Goal: Task Accomplishment & Management: Manage account settings

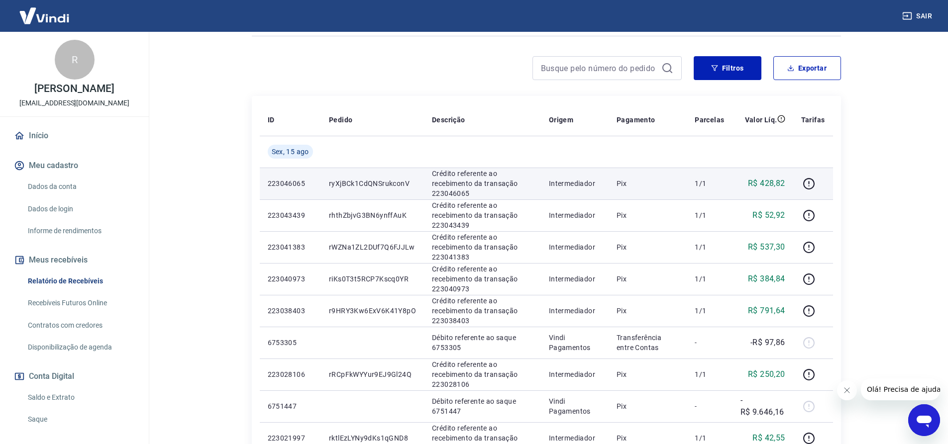
scroll to position [149, 0]
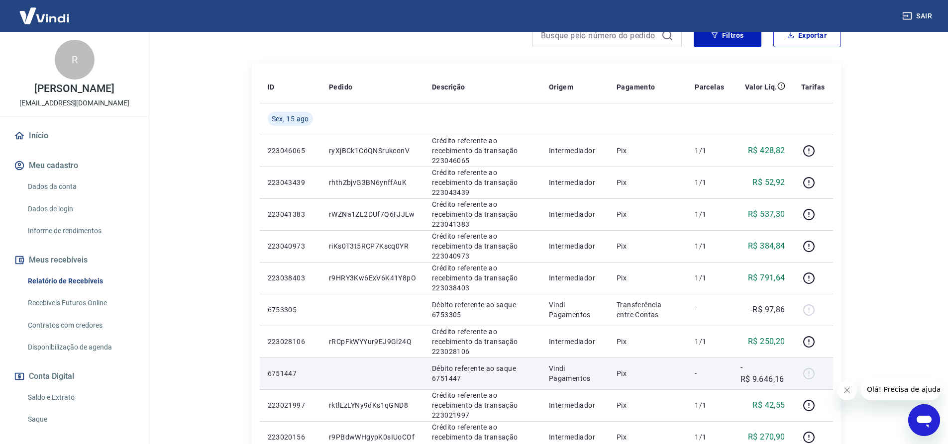
click at [808, 374] on div at bounding box center [813, 374] width 24 height 16
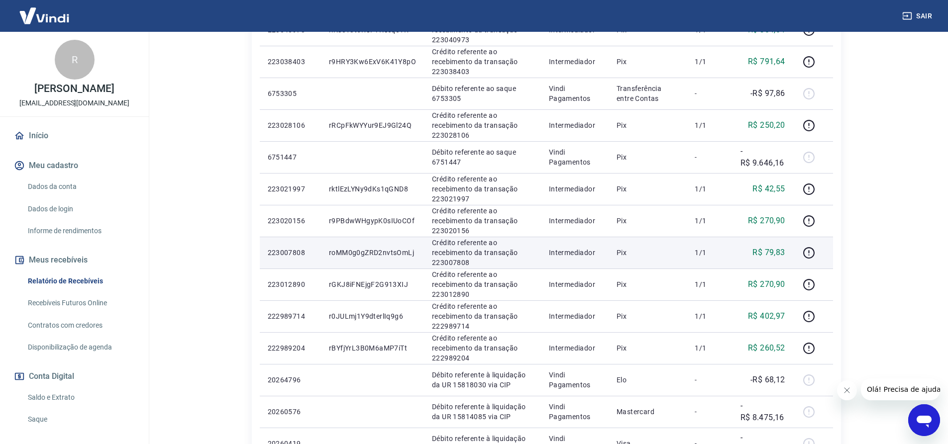
scroll to position [448, 0]
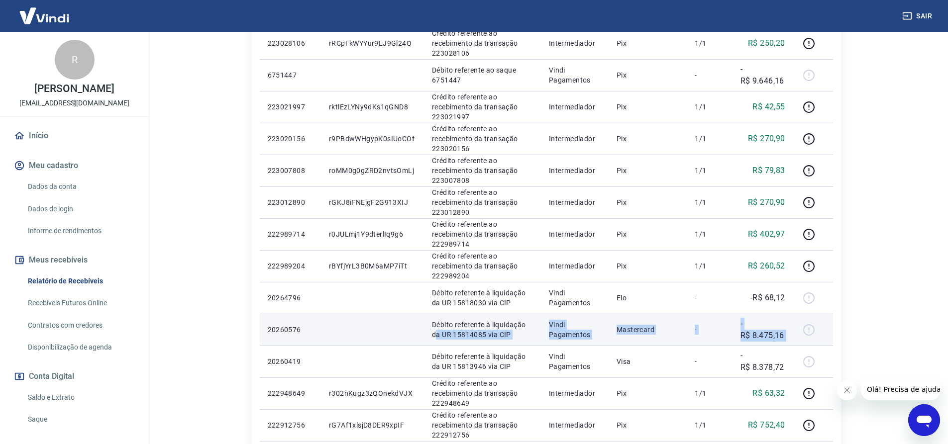
drag, startPoint x: 811, startPoint y: 330, endPoint x: 435, endPoint y: 333, distance: 375.7
click at [435, 333] on tr "20260576 Débito referente à liquidação da UR 15814085 via CIP Vindi Pagamentos …" at bounding box center [546, 330] width 573 height 32
click at [769, 338] on p "-R$ 8.475,16" at bounding box center [762, 330] width 45 height 24
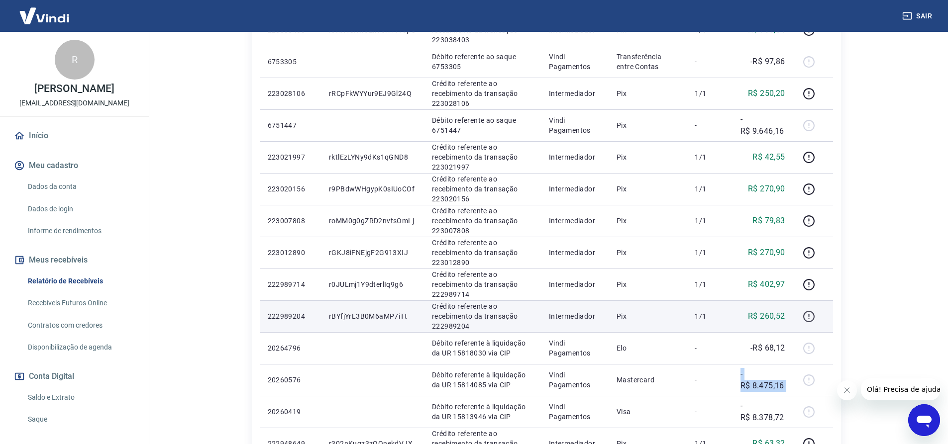
scroll to position [398, 0]
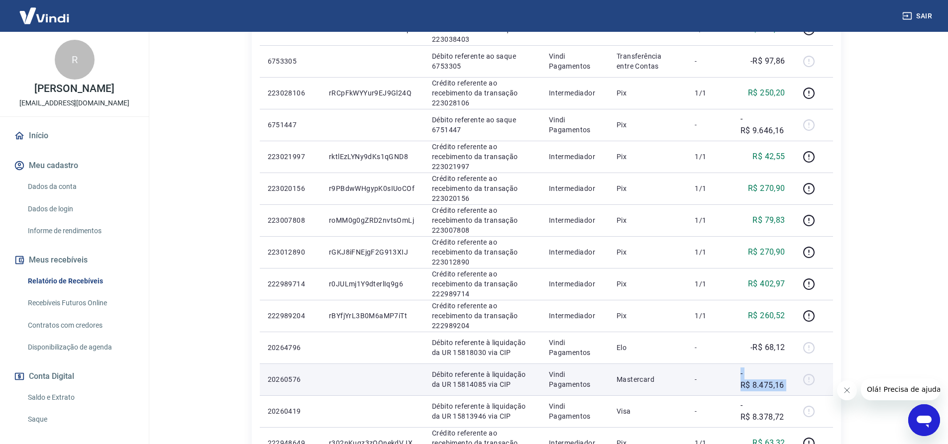
click at [771, 383] on p "-R$ 8.475,16" at bounding box center [762, 380] width 45 height 24
click at [772, 382] on p "-R$ 8.475,16" at bounding box center [762, 380] width 45 height 24
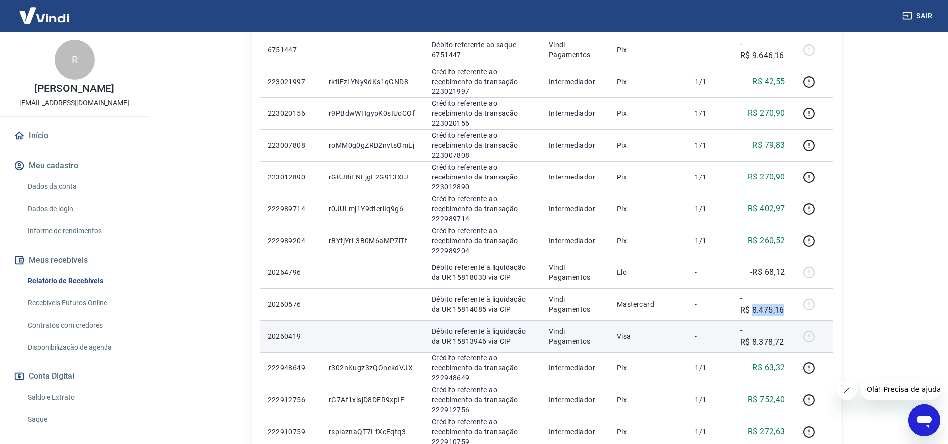
scroll to position [498, 0]
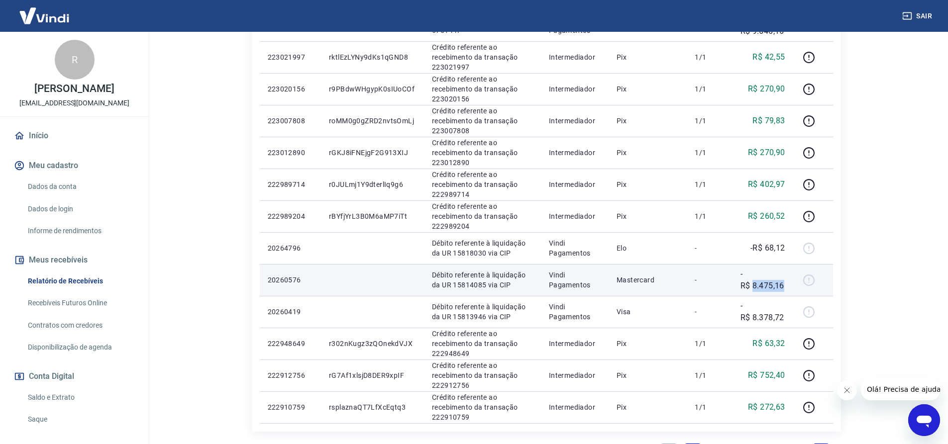
click at [768, 285] on p "-R$ 8.475,16" at bounding box center [762, 280] width 45 height 24
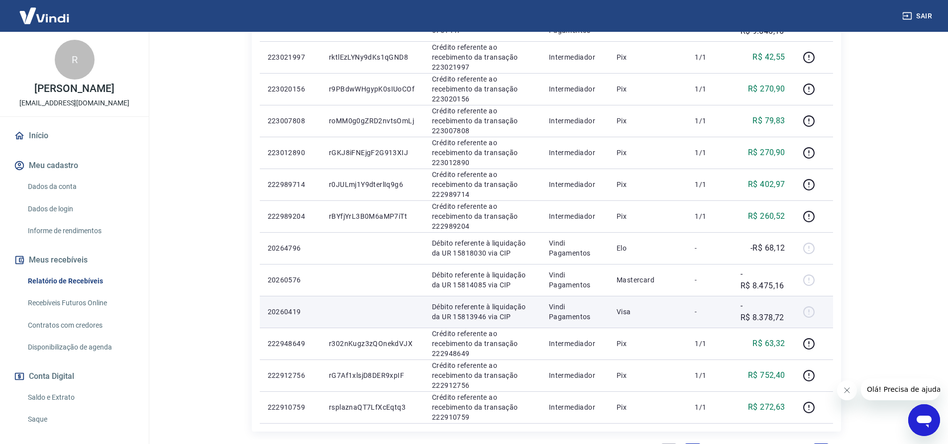
click at [763, 310] on p "-R$ 8.378,72" at bounding box center [762, 312] width 45 height 24
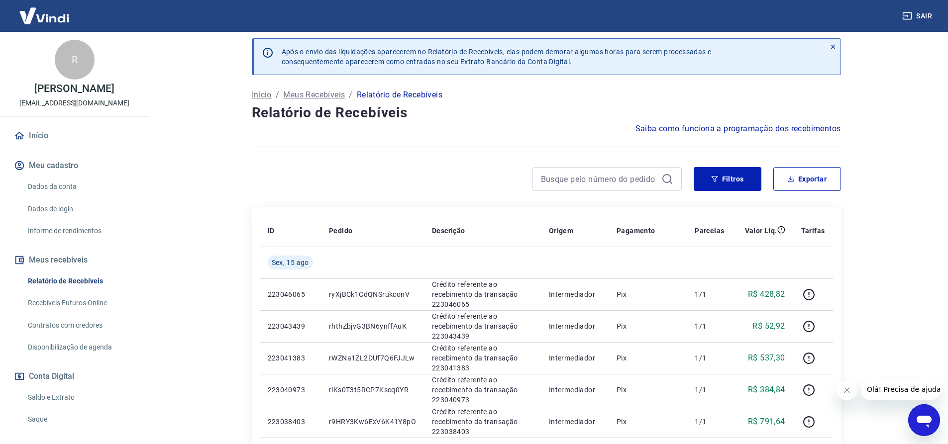
scroll to position [0, 0]
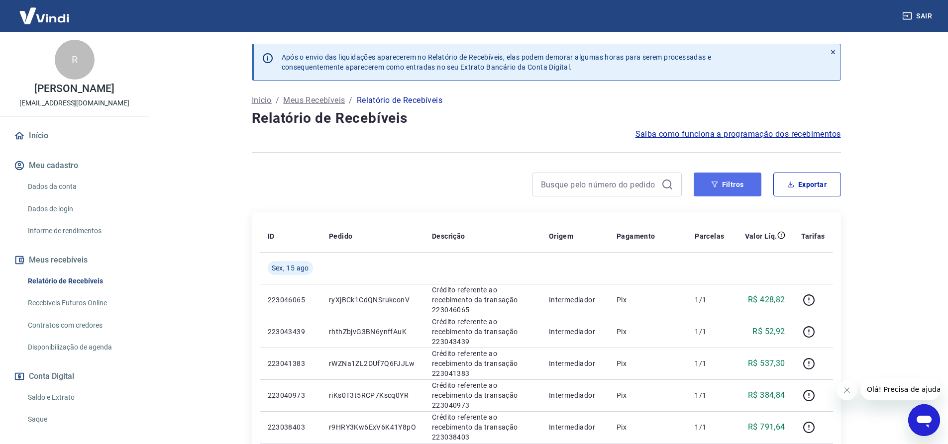
click at [737, 190] on button "Filtros" at bounding box center [728, 185] width 68 height 24
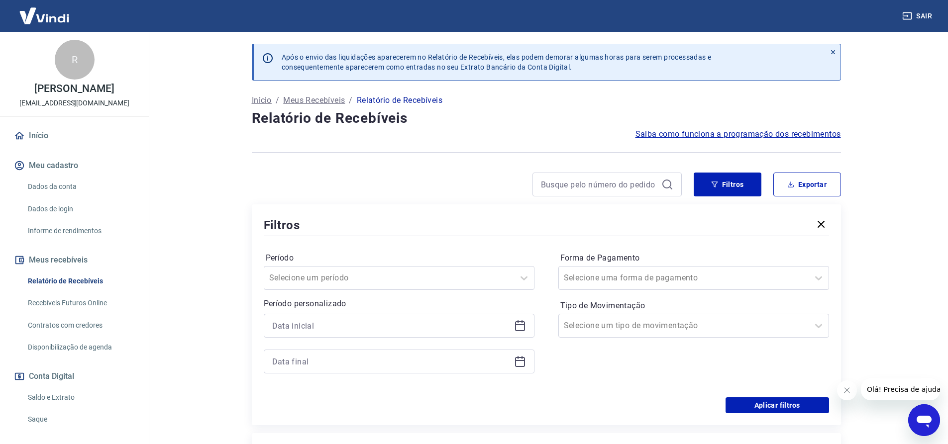
click at [520, 322] on icon at bounding box center [520, 326] width 10 height 10
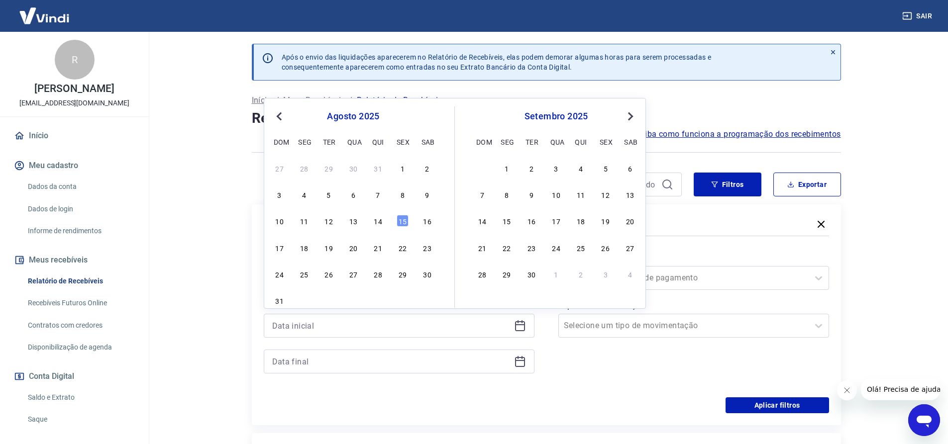
click at [386, 221] on div "10 11 12 13 14 15 16" at bounding box center [353, 221] width 162 height 14
click at [380, 223] on div "14" at bounding box center [378, 221] width 12 height 12
type input "[DATE]"
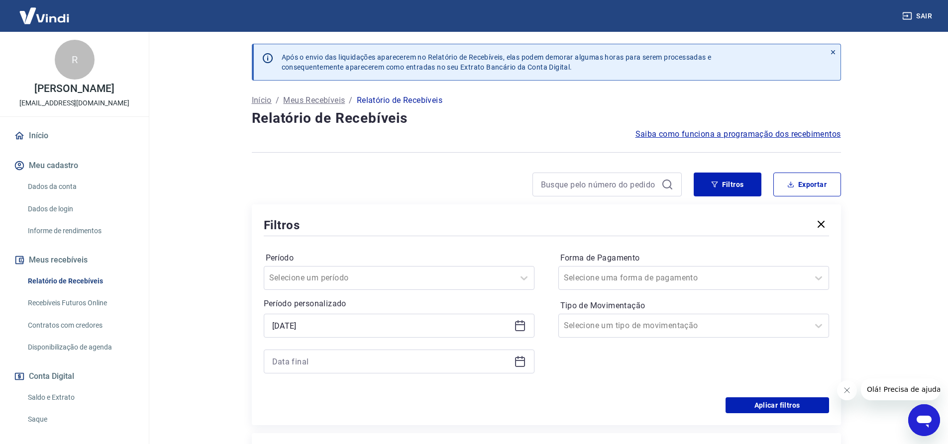
click at [405, 221] on div "Filtros" at bounding box center [546, 224] width 565 height 17
click at [525, 360] on icon at bounding box center [520, 362] width 12 height 12
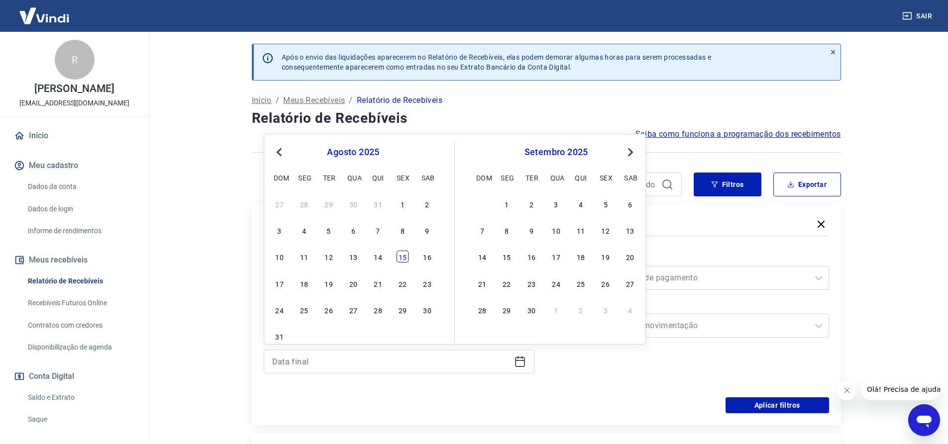
click at [404, 255] on div "15" at bounding box center [403, 257] width 12 height 12
type input "[DATE]"
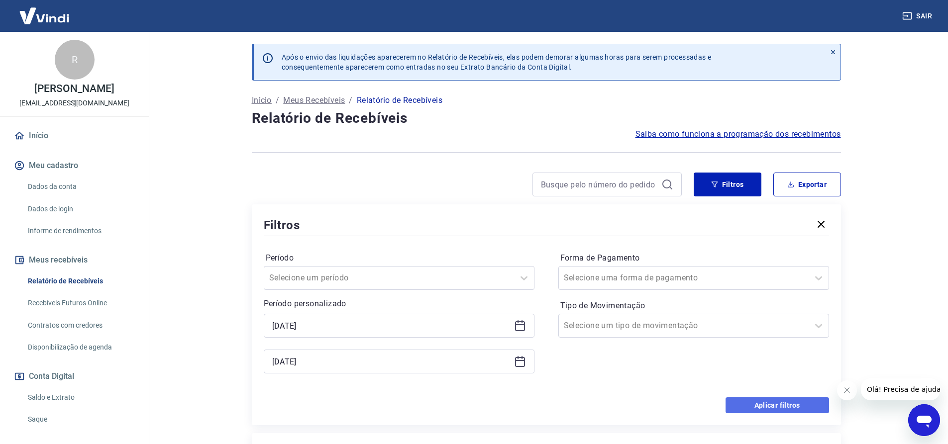
click at [767, 403] on button "Aplicar filtros" at bounding box center [778, 406] width 104 height 16
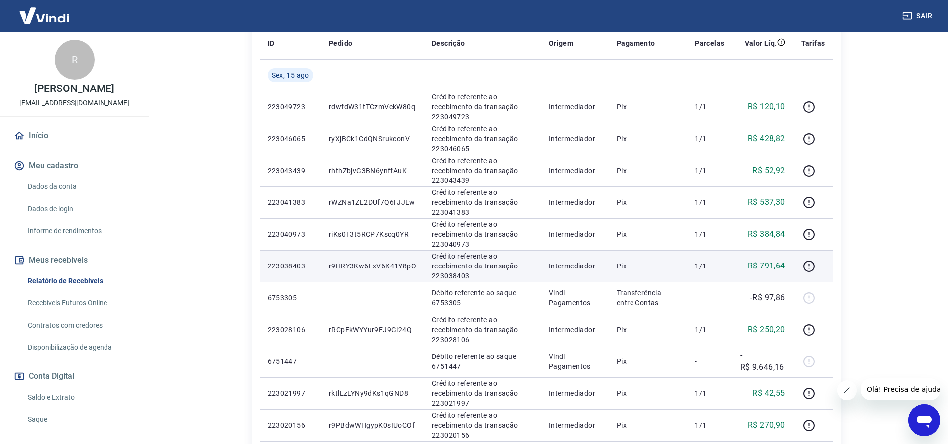
scroll to position [199, 0]
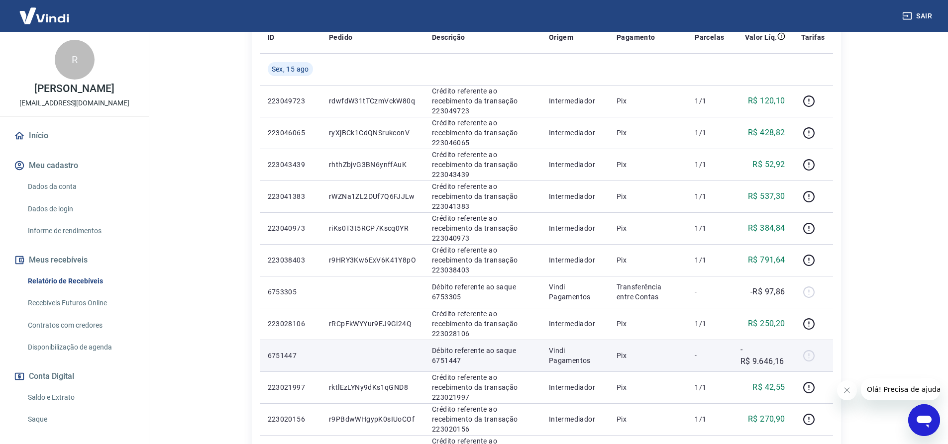
click at [759, 363] on p "-R$ 9.646,16" at bounding box center [762, 356] width 45 height 24
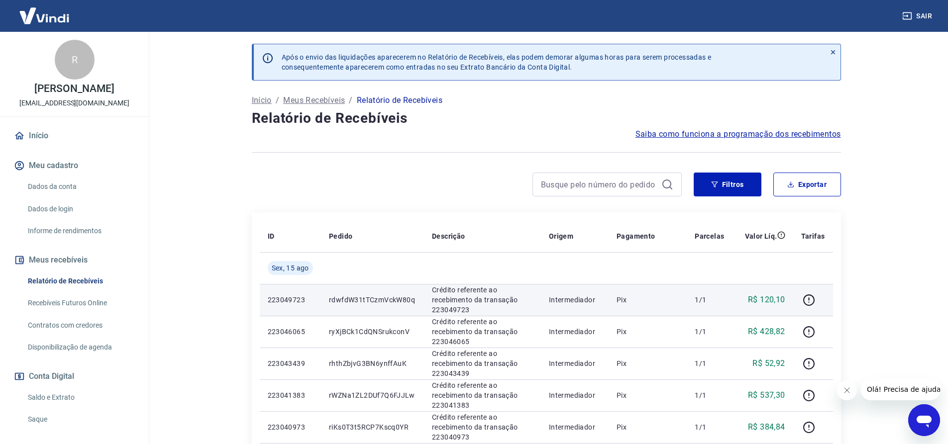
scroll to position [249, 0]
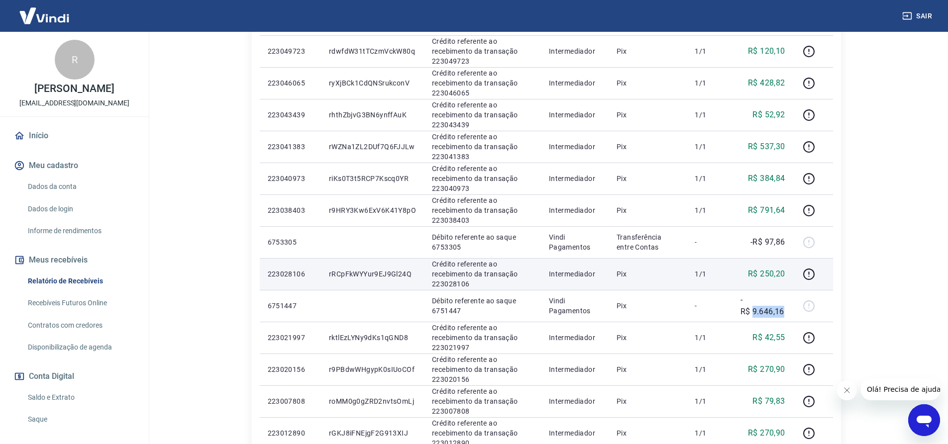
copy p "9.646,16"
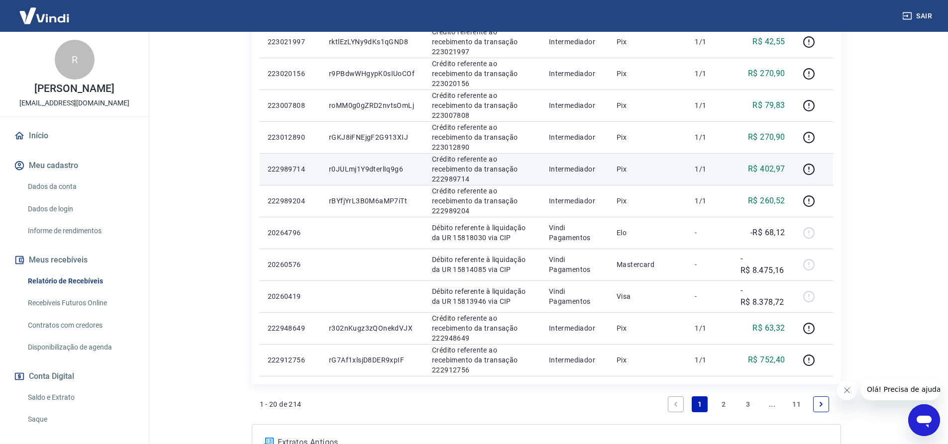
scroll to position [547, 0]
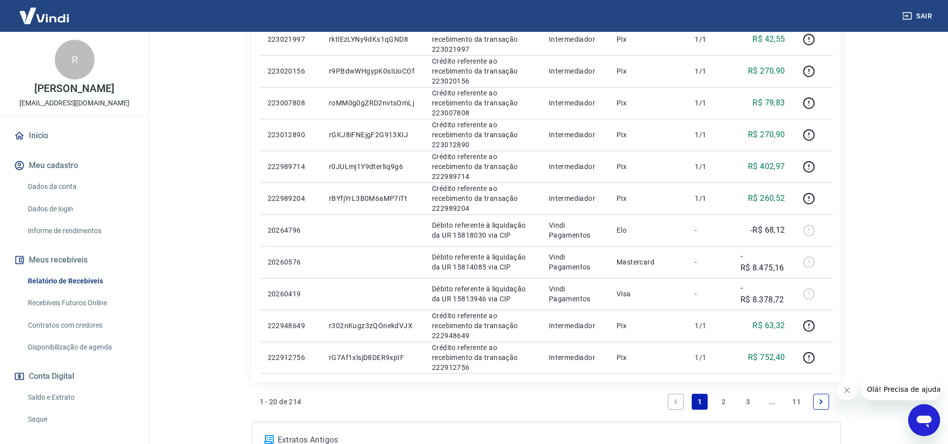
click at [720, 403] on link "2" at bounding box center [724, 402] width 16 height 16
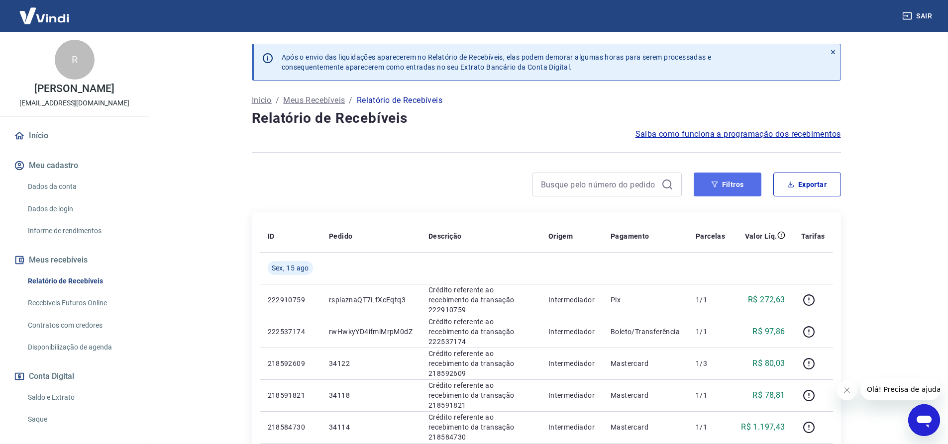
click at [723, 180] on button "Filtros" at bounding box center [728, 185] width 68 height 24
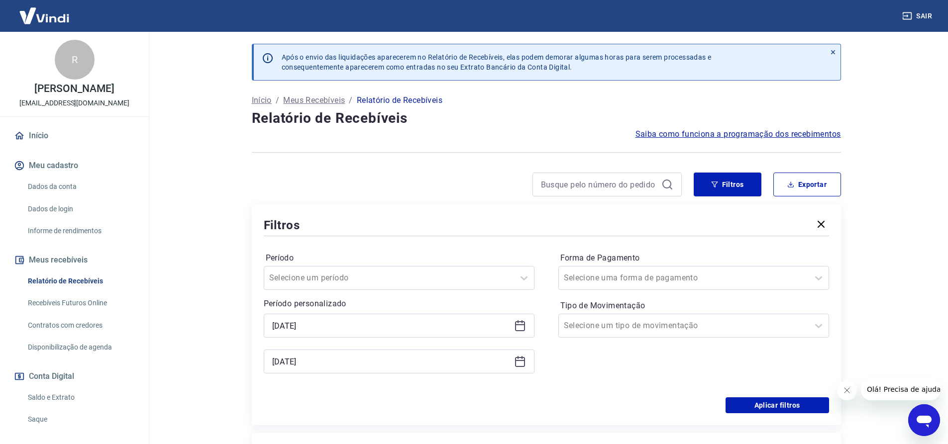
click at [517, 357] on icon at bounding box center [520, 362] width 12 height 12
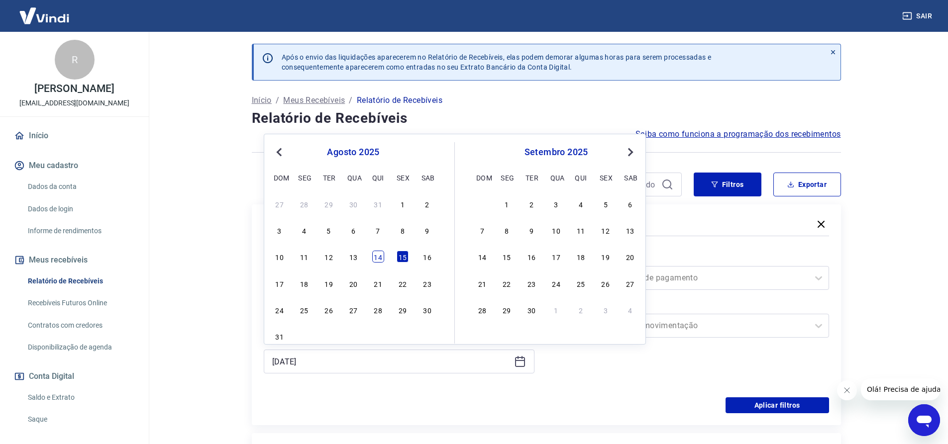
click at [383, 255] on div "14" at bounding box center [378, 257] width 12 height 12
type input "[DATE]"
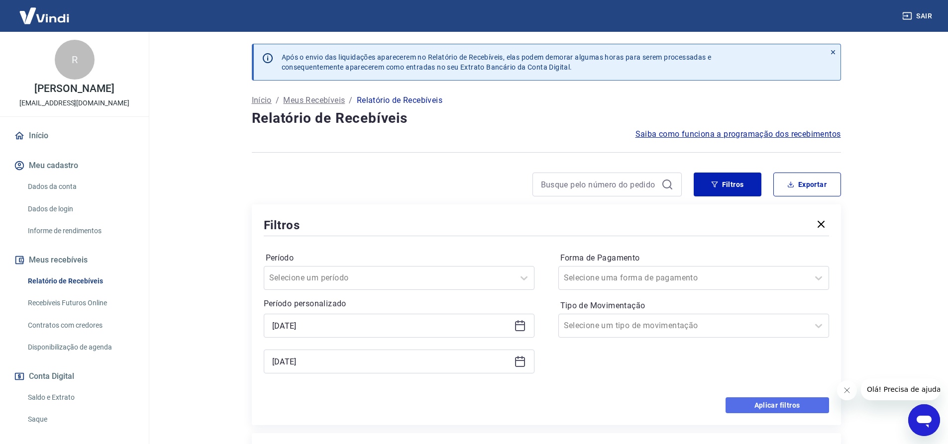
click at [772, 407] on button "Aplicar filtros" at bounding box center [778, 406] width 104 height 16
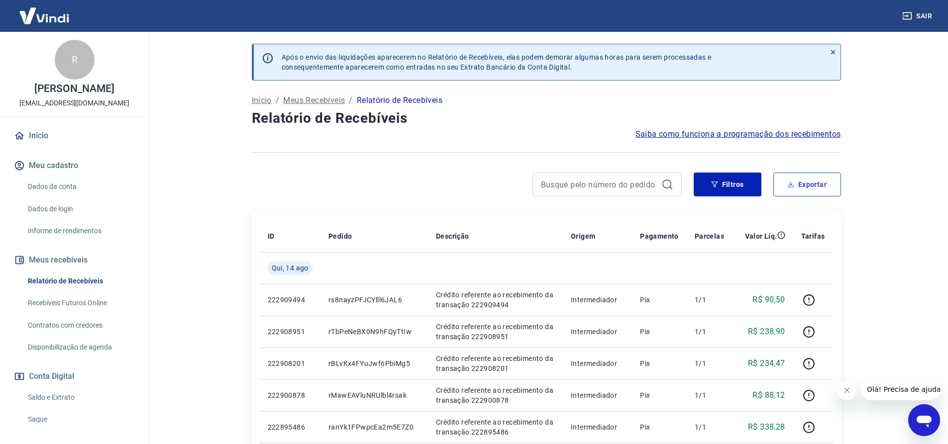
click at [816, 181] on button "Exportar" at bounding box center [807, 185] width 68 height 24
type input "[DATE]"
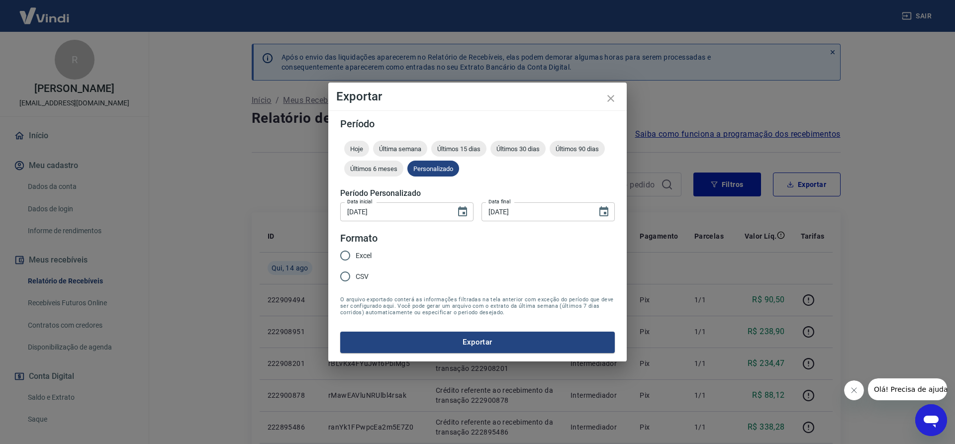
click at [366, 255] on span "Excel" at bounding box center [364, 256] width 16 height 10
click at [356, 255] on input "Excel" at bounding box center [345, 255] width 21 height 21
radio input "true"
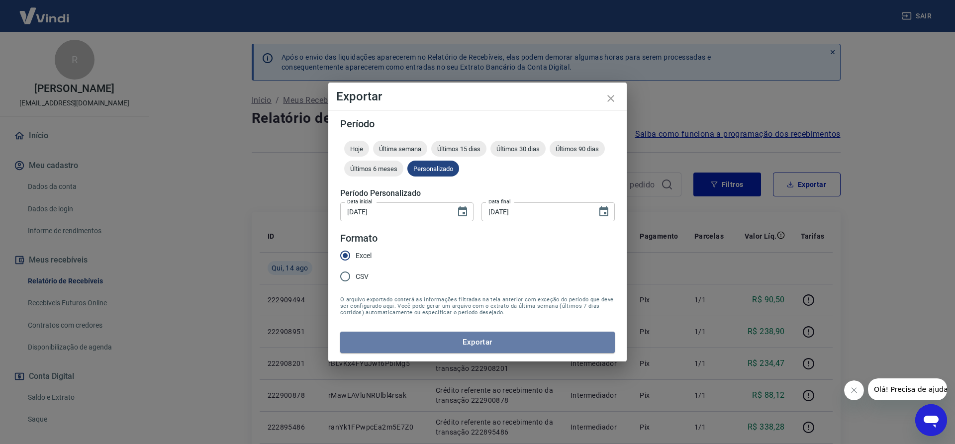
click at [453, 341] on button "Exportar" at bounding box center [477, 342] width 275 height 21
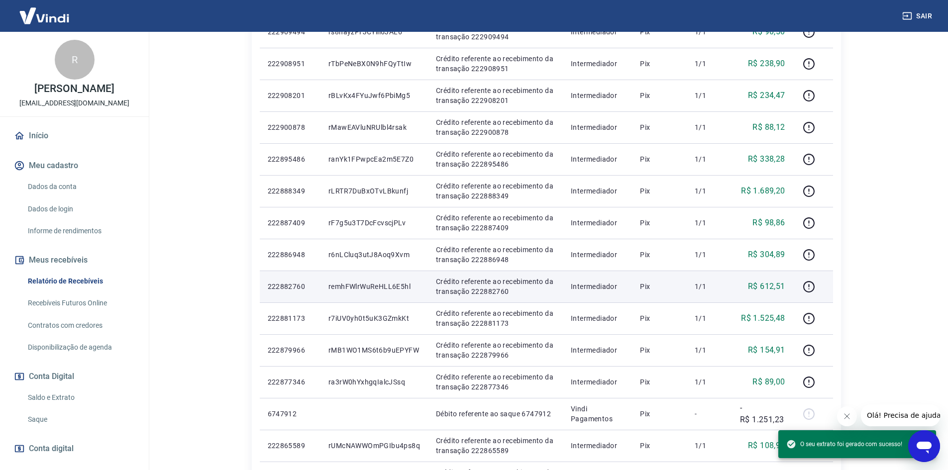
scroll to position [299, 0]
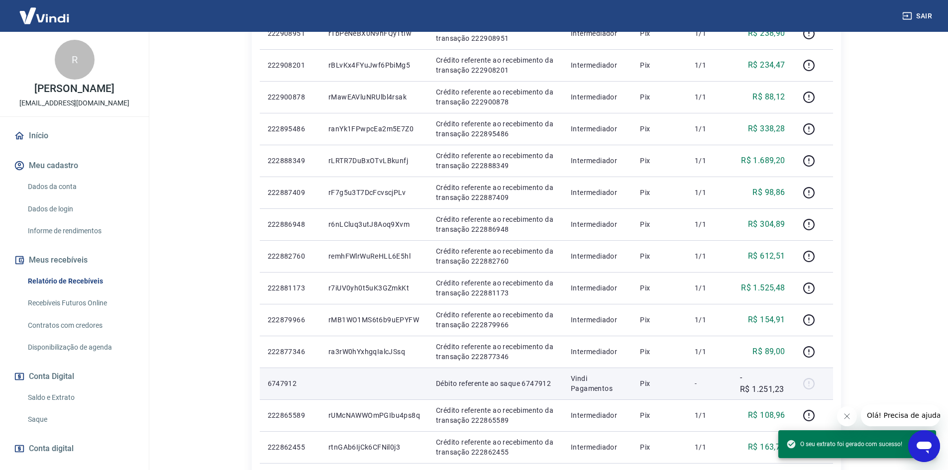
click at [769, 390] on p "-R$ 1.251,23" at bounding box center [762, 384] width 45 height 24
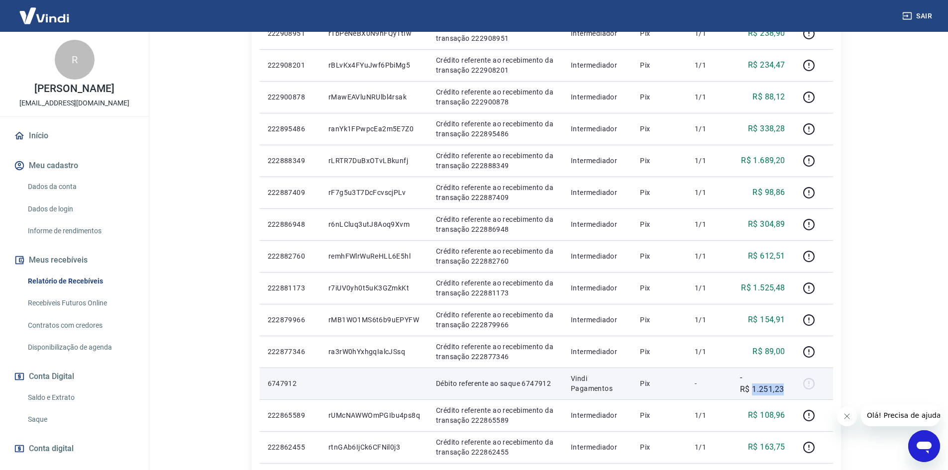
click at [769, 390] on p "-R$ 1.251,23" at bounding box center [762, 384] width 45 height 24
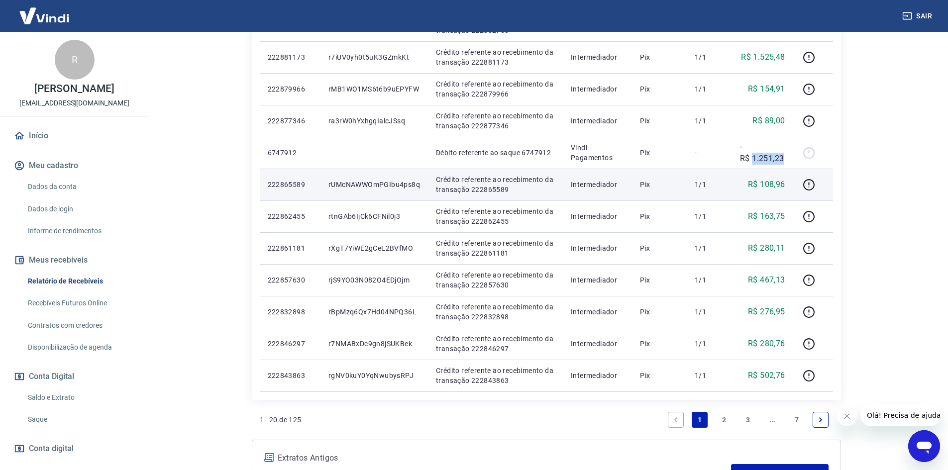
scroll to position [547, 0]
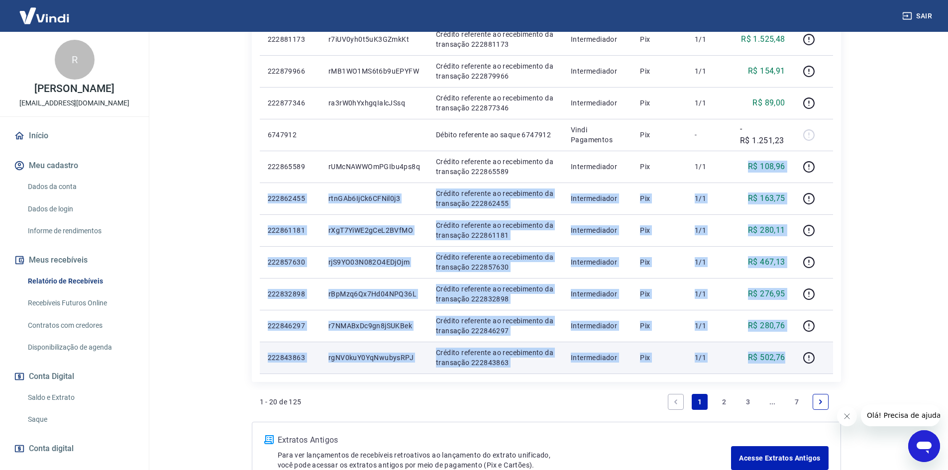
drag, startPoint x: 742, startPoint y: 159, endPoint x: 791, endPoint y: 365, distance: 211.8
click at [791, 364] on tbody "[DATE] 222909494 rs8nayzPFJCYlll6JAL6 Crédito referente ao recebimento da trans…" at bounding box center [546, 39] width 573 height 669
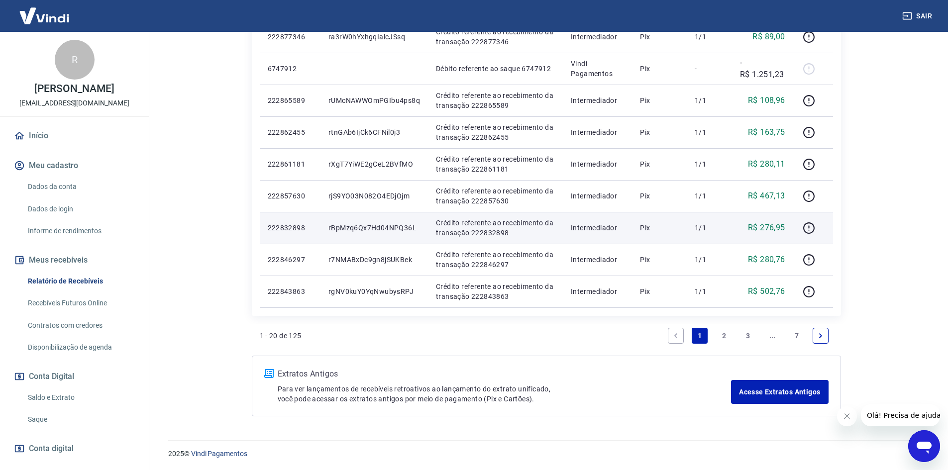
scroll to position [615, 0]
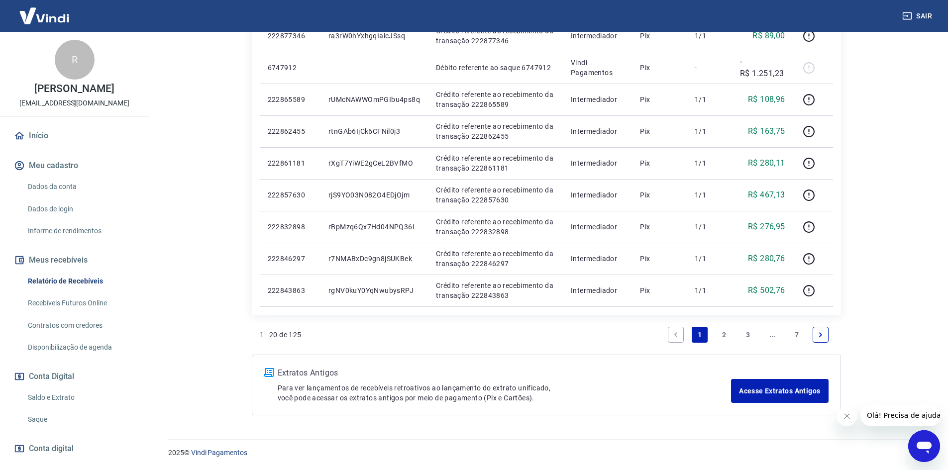
click at [720, 337] on link "2" at bounding box center [724, 335] width 16 height 16
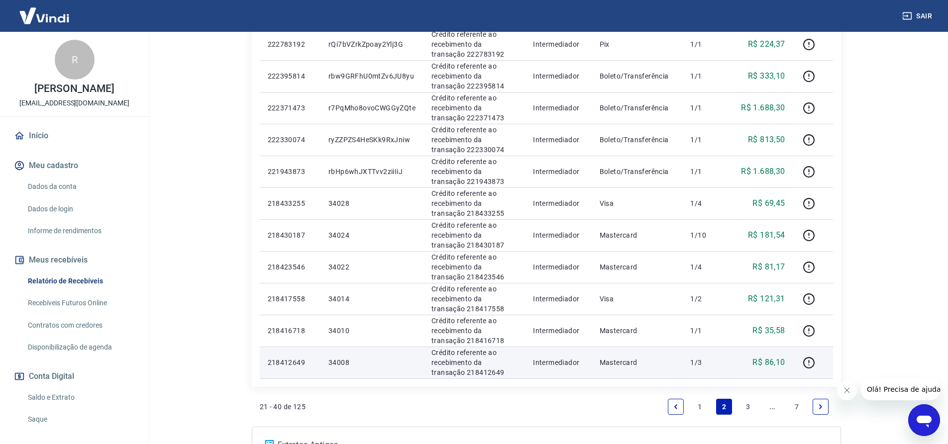
scroll to position [491, 0]
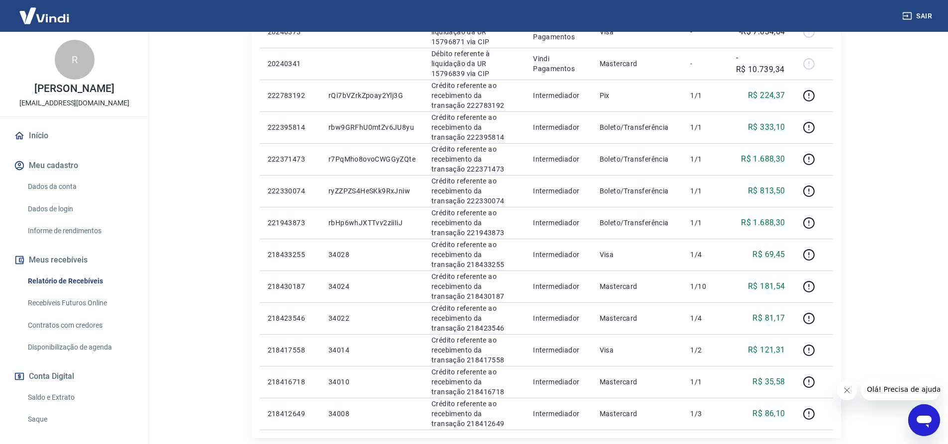
click at [922, 416] on icon "Abrir janela de mensagens" at bounding box center [924, 421] width 18 height 18
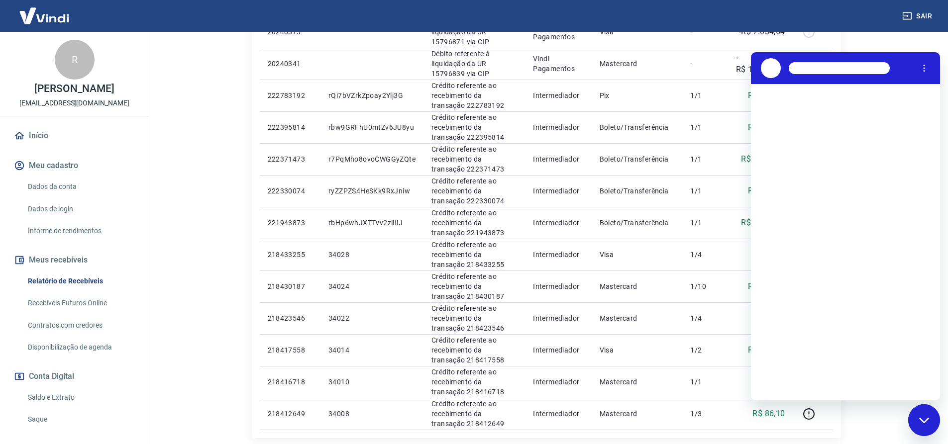
scroll to position [0, 0]
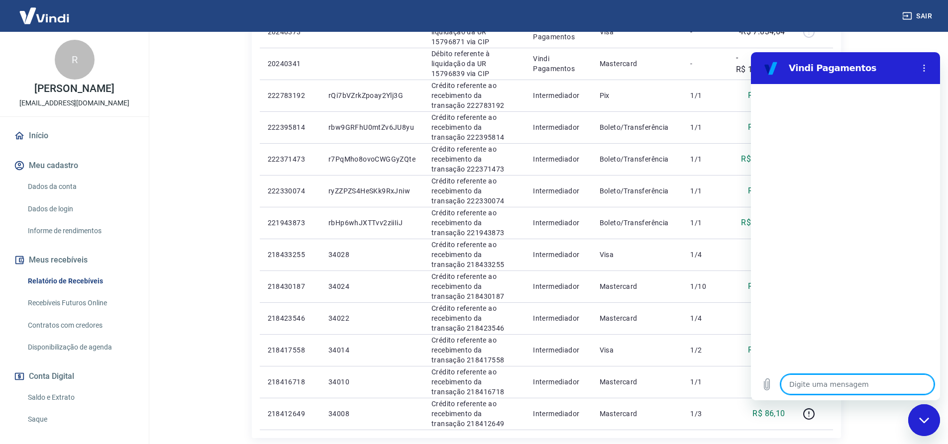
click at [843, 385] on textarea at bounding box center [857, 385] width 153 height 20
type textarea "b"
type textarea "x"
type textarea "bo"
type textarea "x"
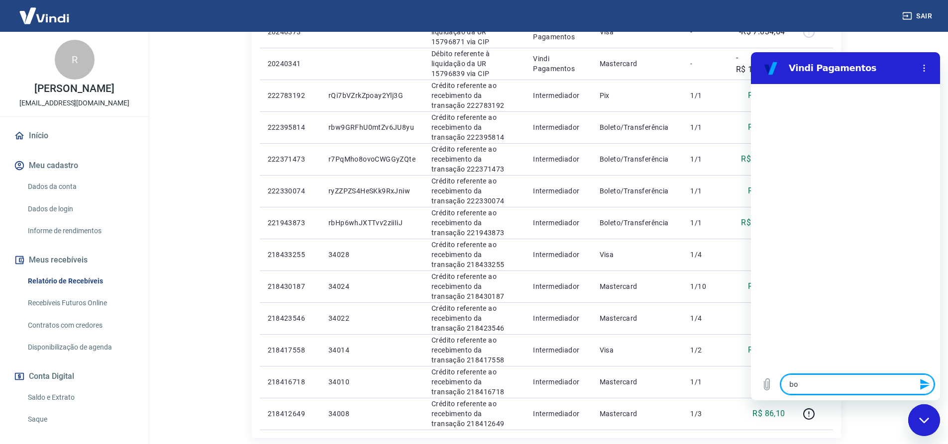
type textarea "boa"
type textarea "x"
type textarea "boa"
type textarea "x"
type textarea "boa t"
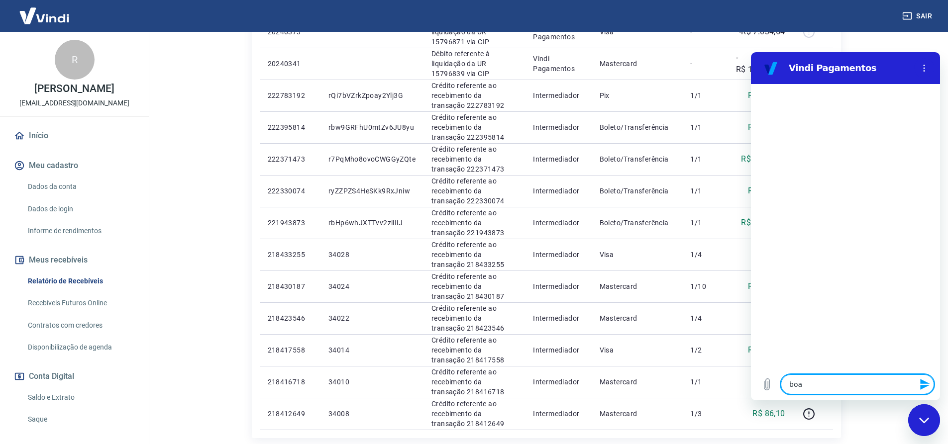
type textarea "x"
type textarea "boa ta"
type textarea "x"
type textarea "boa tar"
type textarea "x"
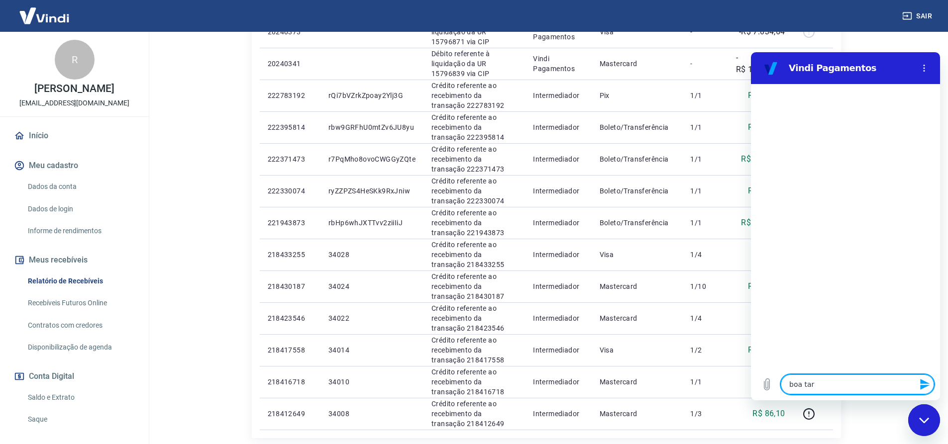
type textarea "boa tard"
type textarea "x"
type textarea "boa tarde"
type textarea "x"
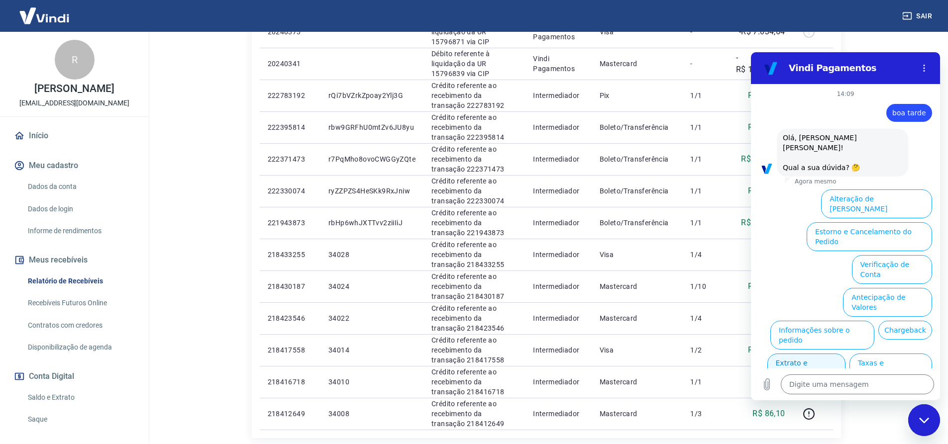
click at [814, 354] on button "Extrato e Recebíveis" at bounding box center [806, 368] width 78 height 29
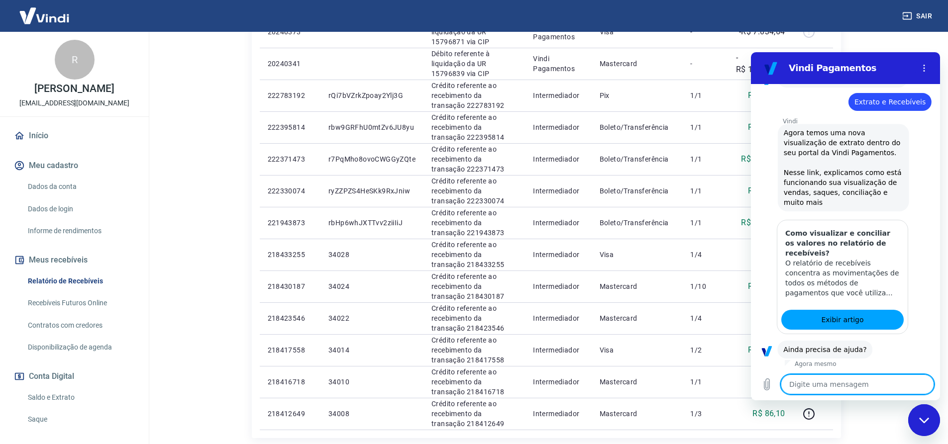
scroll to position [114, 0]
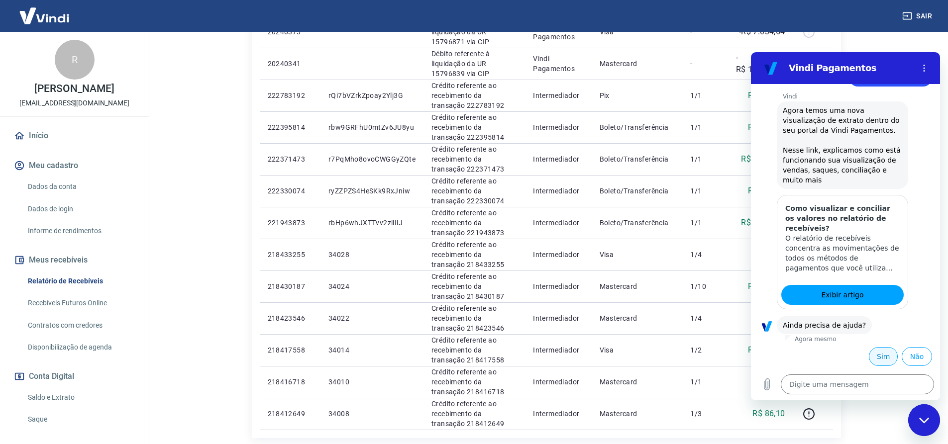
click at [880, 357] on button "Sim" at bounding box center [883, 356] width 29 height 19
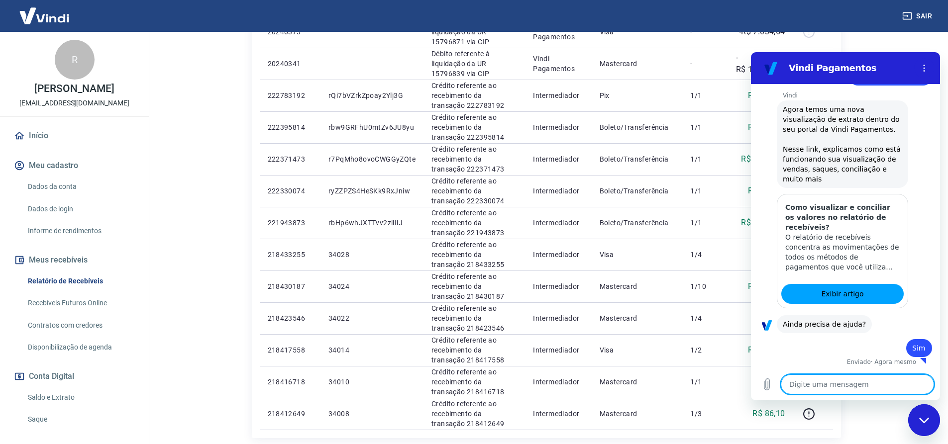
type textarea "x"
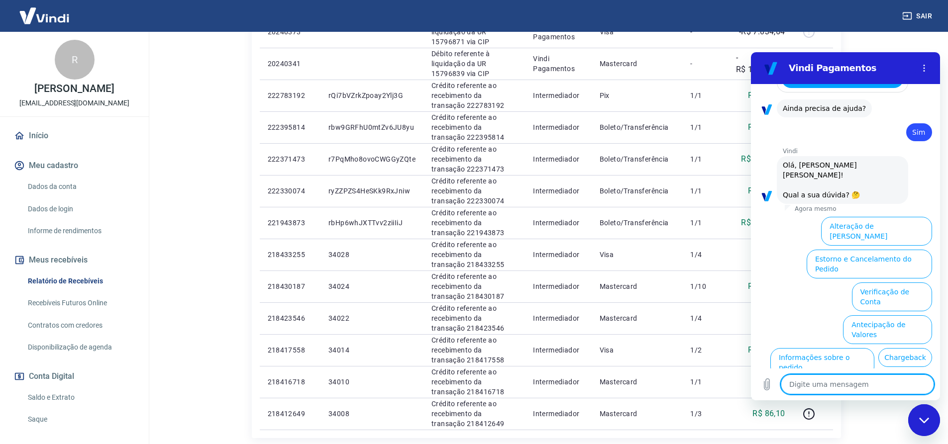
scroll to position [361, 0]
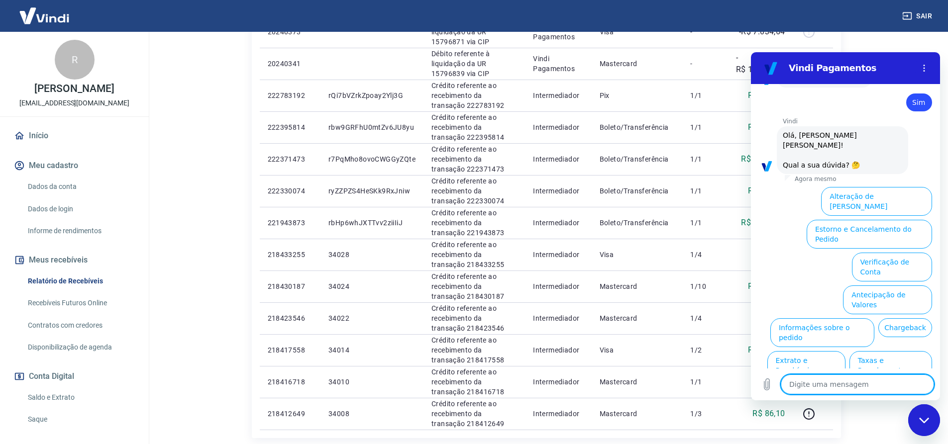
click at [881, 385] on textarea at bounding box center [857, 385] width 153 height 20
type textarea "A"
type textarea "x"
type textarea "AT"
type textarea "x"
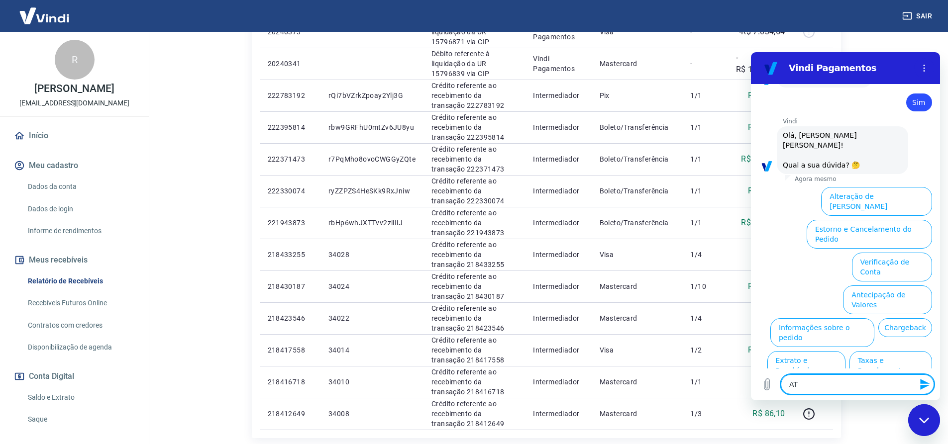
type textarea "ATE"
type textarea "x"
type textarea "AT"
type textarea "x"
type textarea "A"
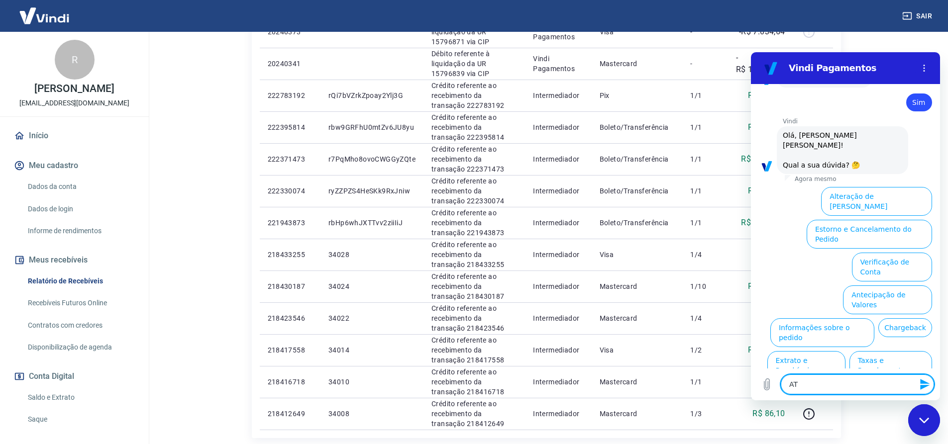
type textarea "x"
type textarea "F"
type textarea "x"
type textarea "FA"
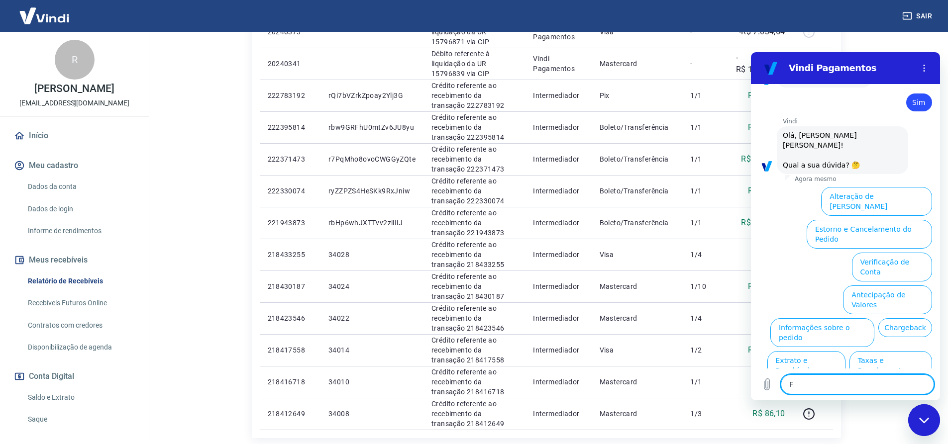
type textarea "x"
type textarea "FAL"
type textarea "x"
type textarea "FALA"
type textarea "x"
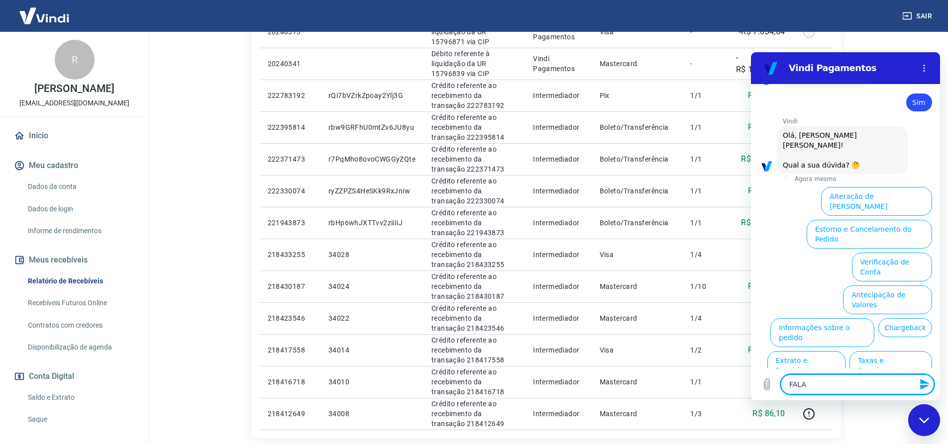
type textarea "FALAT"
type textarea "x"
type textarea "FALA"
type textarea "x"
type textarea "FALAR"
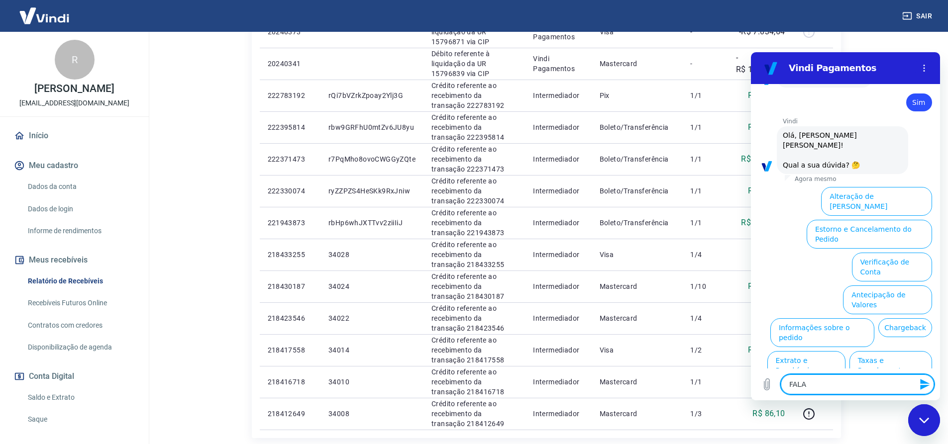
type textarea "x"
type textarea "FALAR"
type textarea "x"
type textarea "FALAR A"
type textarea "x"
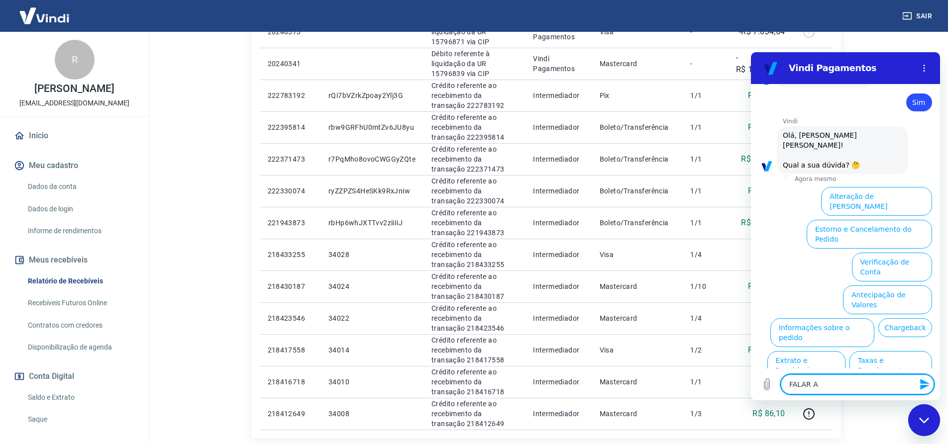
type textarea "FALAR AT"
type textarea "x"
type textarea "FALAR ATE"
type textarea "x"
type textarea "FALAR ATEN"
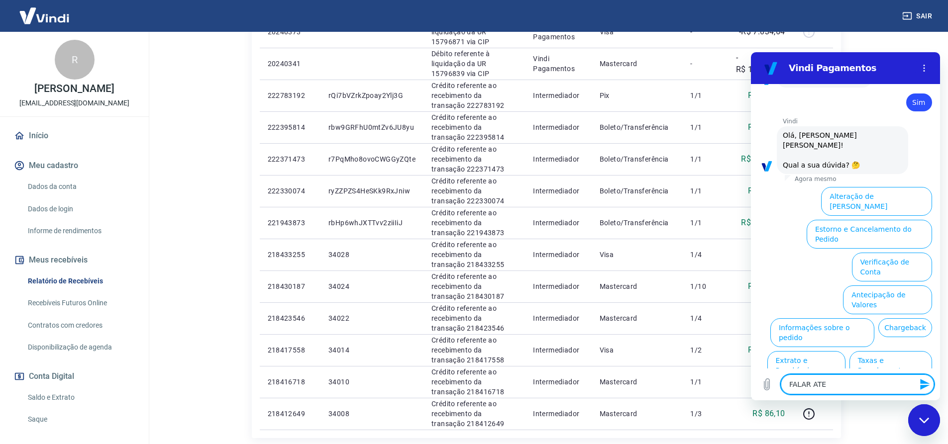
type textarea "x"
type textarea "FALAR ATEND"
type textarea "x"
type textarea "FALAR ATENDE"
type textarea "x"
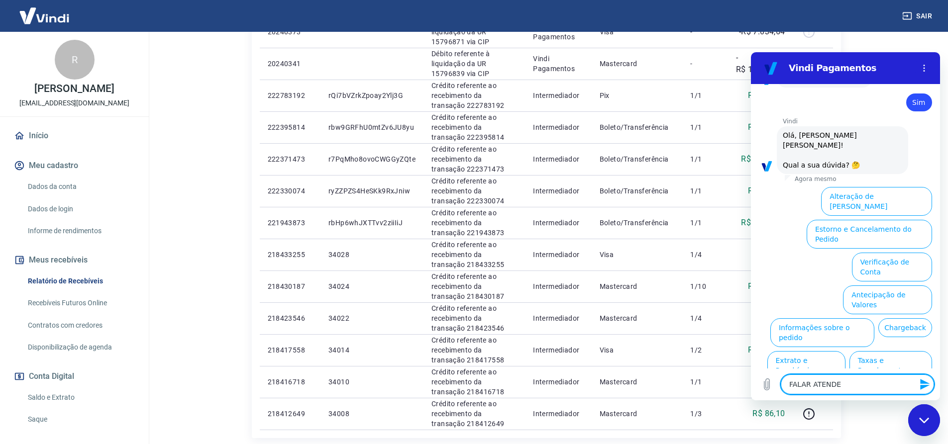
type textarea "FALAR ATENDET"
type textarea "x"
type textarea "FALAR ATENDETE"
type textarea "x"
type textarea "FALAR ATENDET"
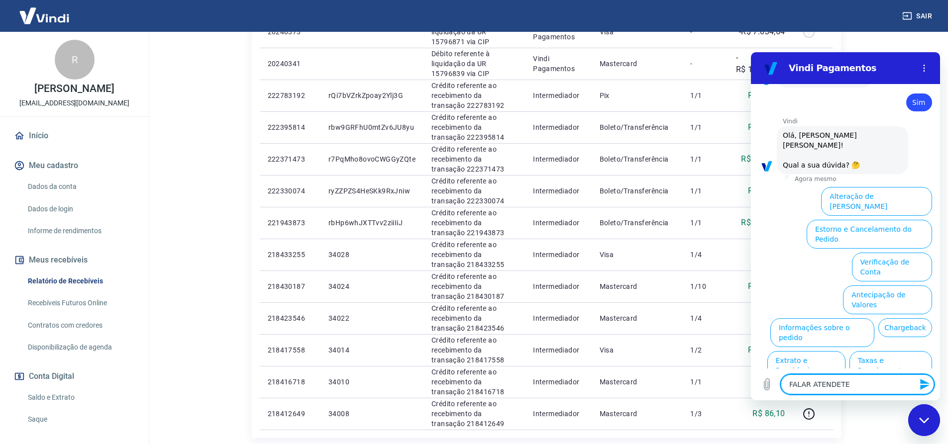
type textarea "x"
type textarea "FALAR ATENDE"
type textarea "x"
type textarea "FALAR ATENDEN"
type textarea "x"
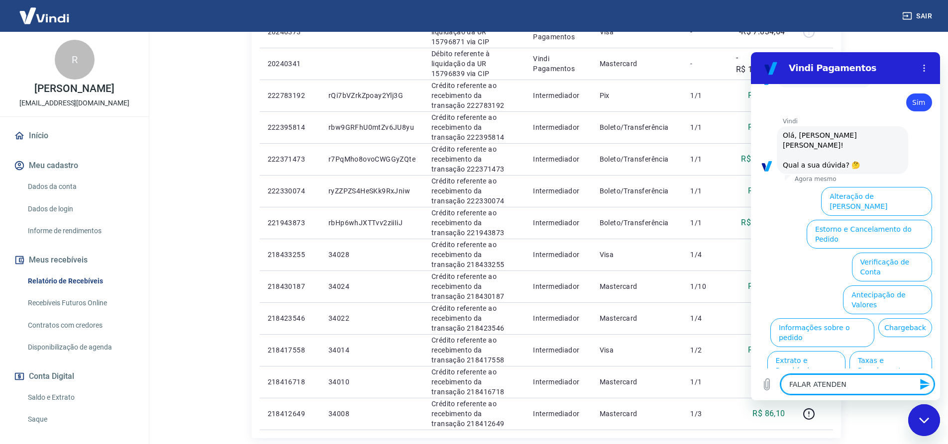
type textarea "FALAR ATENDENT"
type textarea "x"
type textarea "FALAR ATENDENTE"
type textarea "x"
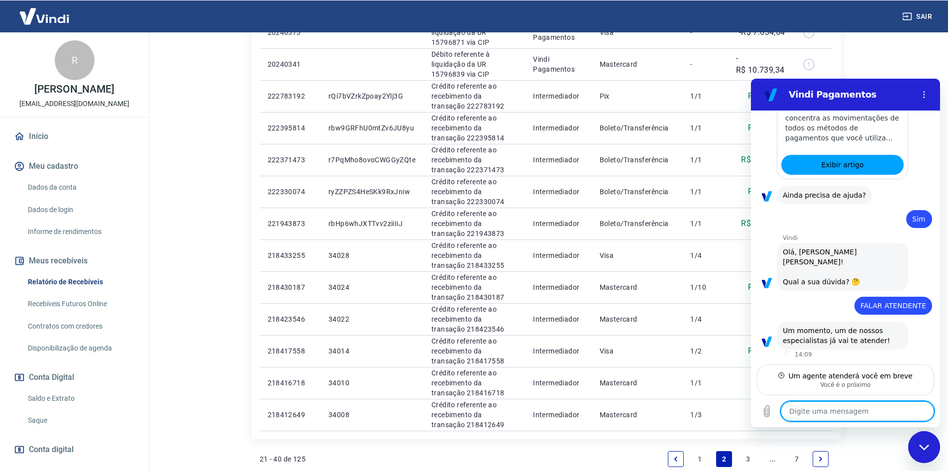
scroll to position [271, 0]
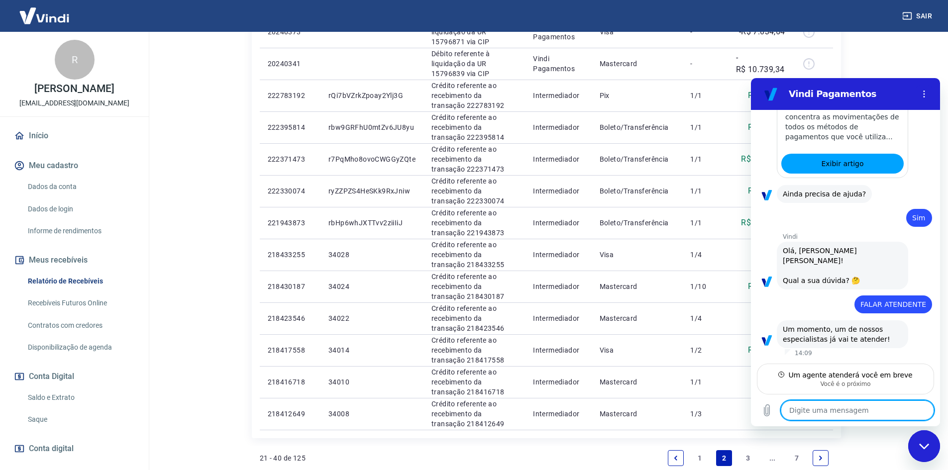
type textarea "x"
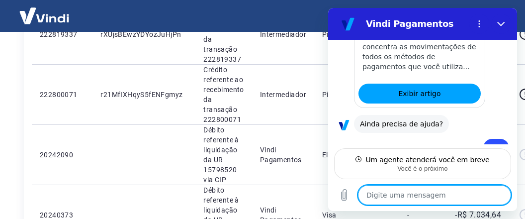
scroll to position [409, 0]
